Goal: Information Seeking & Learning: Check status

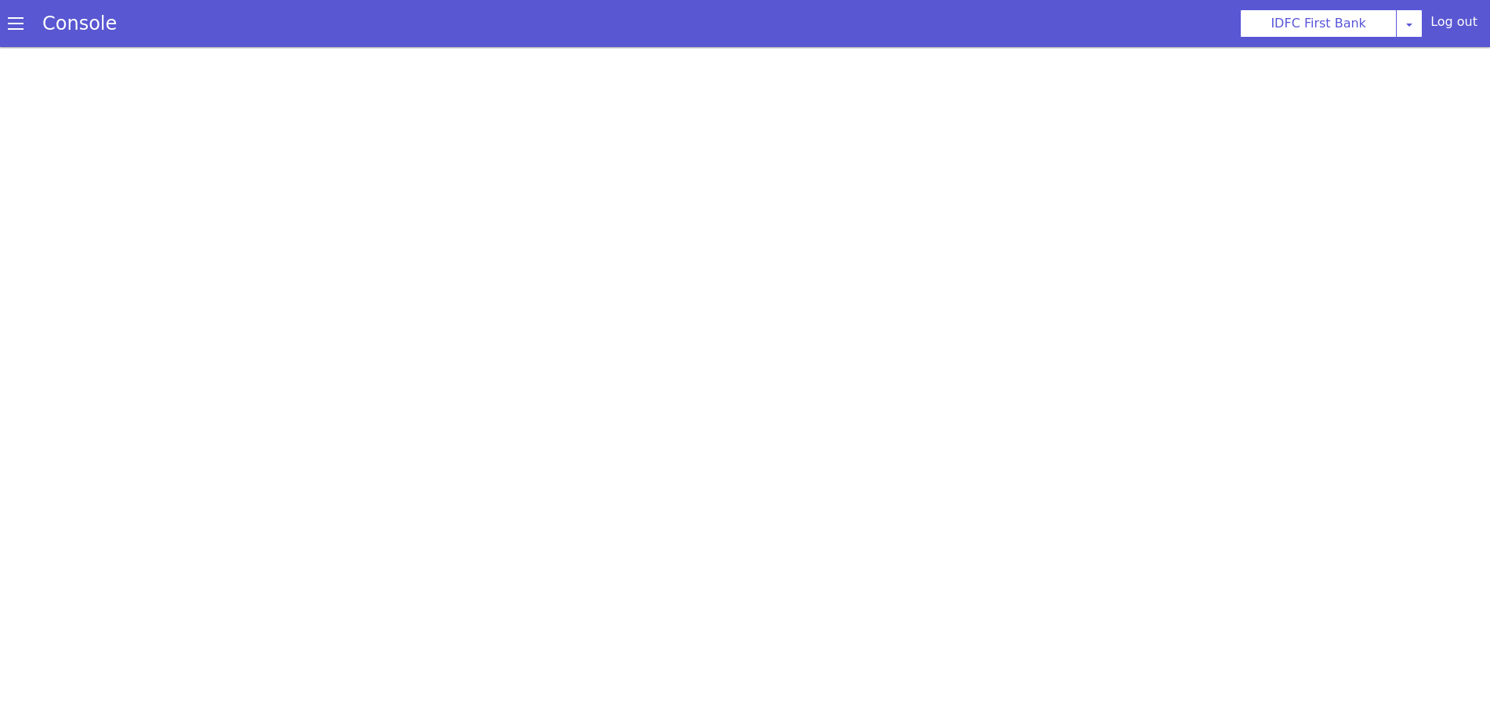
click at [611, 24] on section "Console IDFC First Bank [PERSON_NAME] Airtel DTH Pilot Airtel POC [PERSON_NAME]…" at bounding box center [901, 62] width 1339 height 739
